Goal: Task Accomplishment & Management: Use online tool/utility

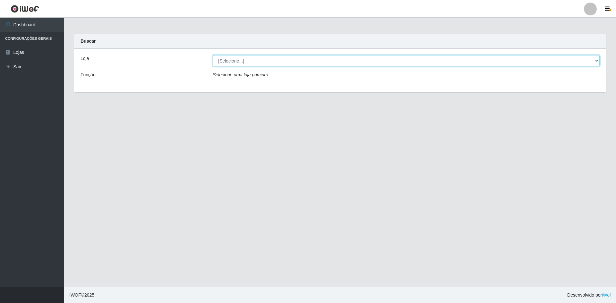
click at [294, 63] on select "[Selecione...] Hiper Queiroz - [GEOGRAPHIC_DATA] [GEOGRAPHIC_DATA] [GEOGRAPHIC_…" at bounding box center [406, 60] width 387 height 11
select select "517"
click at [213, 55] on select "[Selecione...] Hiper Queiroz - [GEOGRAPHIC_DATA] [GEOGRAPHIC_DATA] [GEOGRAPHIC_…" at bounding box center [406, 60] width 387 height 11
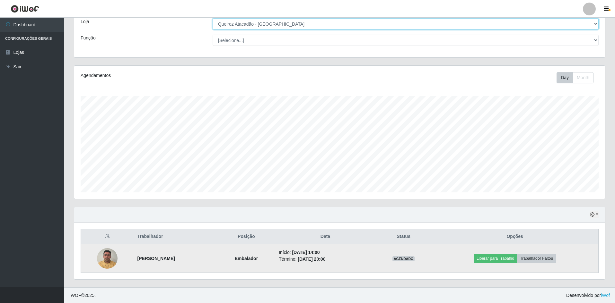
scroll to position [37, 0]
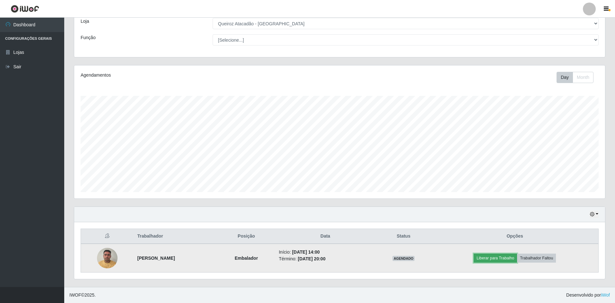
click at [490, 256] on button "Liberar para Trabalho" at bounding box center [495, 258] width 43 height 9
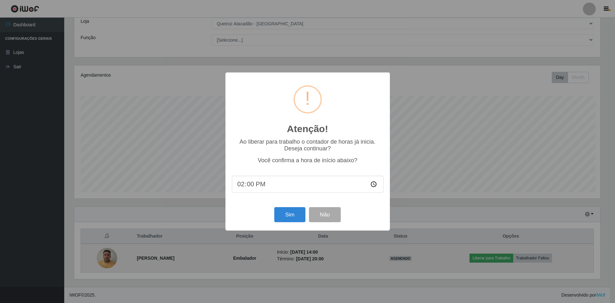
scroll to position [133, 528]
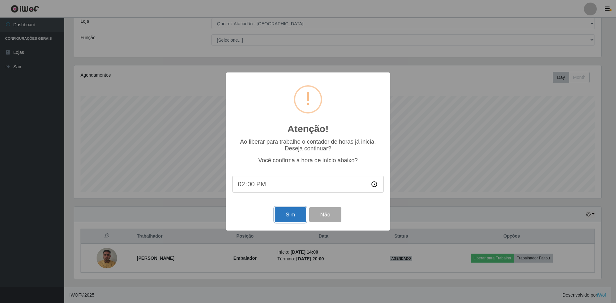
click at [288, 217] on button "Sim" at bounding box center [290, 214] width 31 height 15
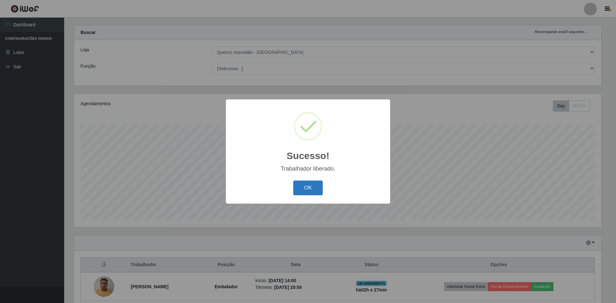
click at [314, 190] on button "OK" at bounding box center [308, 188] width 30 height 15
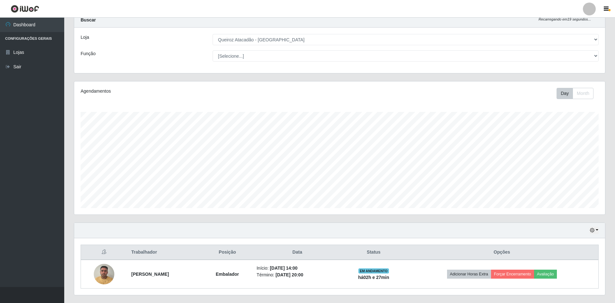
scroll to position [0, 0]
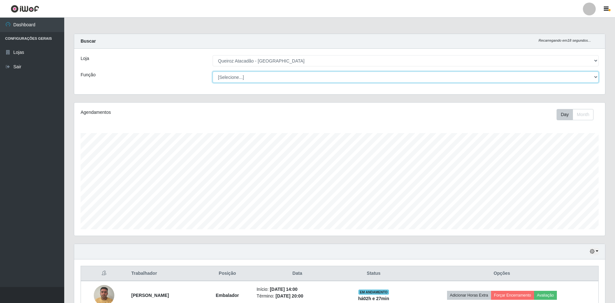
click at [254, 75] on select "[Selecione...] ASG ASG + ASG ++ Embalador Embalador + Embalador ++ Repositor Re…" at bounding box center [406, 77] width 386 height 11
select select "1"
click at [213, 72] on select "[Selecione...] ASG ASG + ASG ++ Embalador Embalador + Embalador ++ Repositor Re…" at bounding box center [406, 77] width 386 height 11
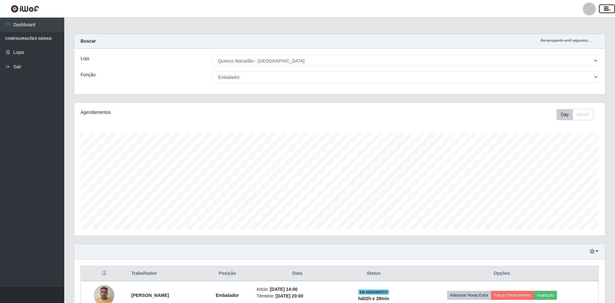
click at [602, 7] on button "button" at bounding box center [607, 8] width 16 height 9
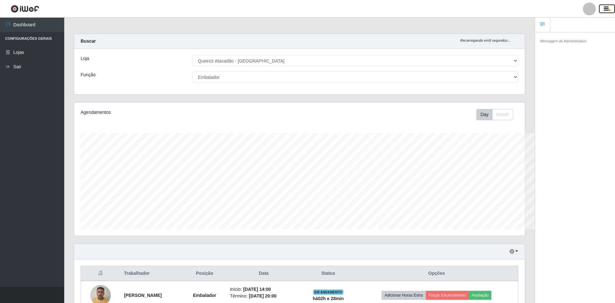
scroll to position [320958, 320640]
click at [612, 10] on button "button" at bounding box center [607, 8] width 16 height 9
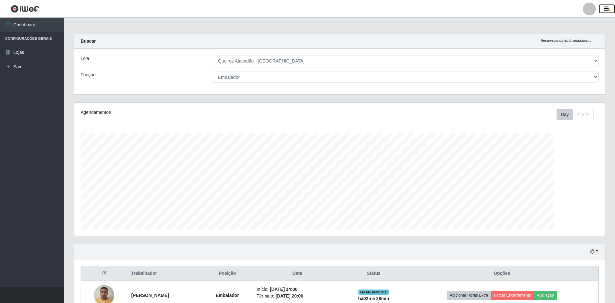
scroll to position [133, 531]
click at [21, 24] on link "Dashboard" at bounding box center [32, 25] width 64 height 14
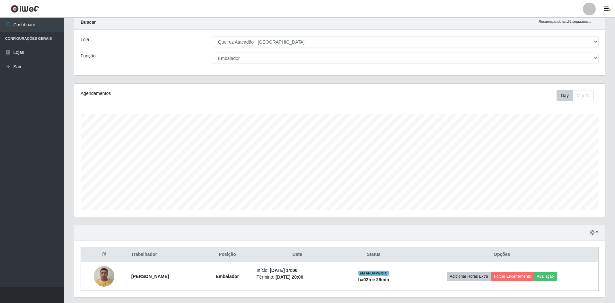
scroll to position [0, 0]
